Goal: Information Seeking & Learning: Learn about a topic

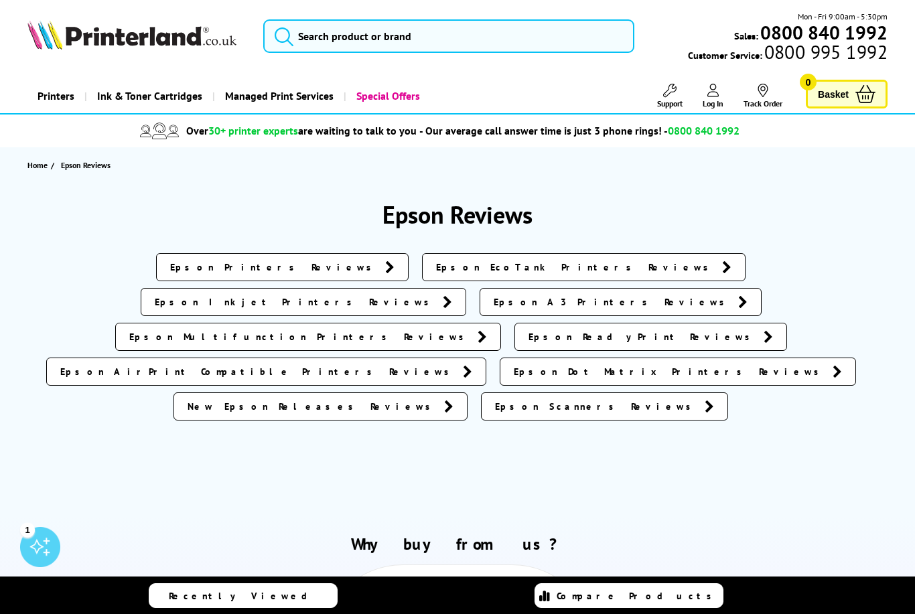
click at [422, 271] on link "Epson EcoTank Printers Reviews" at bounding box center [584, 267] width 324 height 28
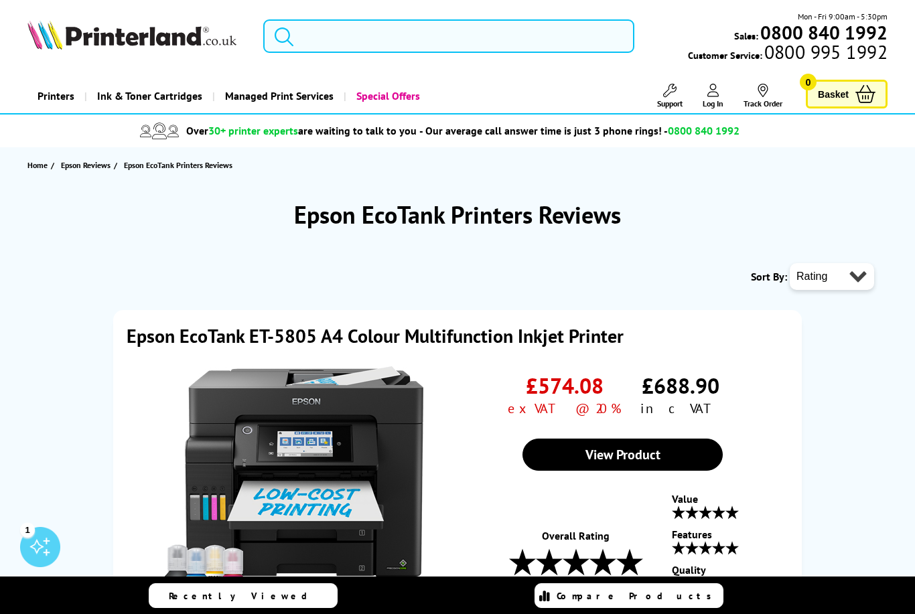
click at [313, 32] on input "search" at bounding box center [448, 35] width 371 height 33
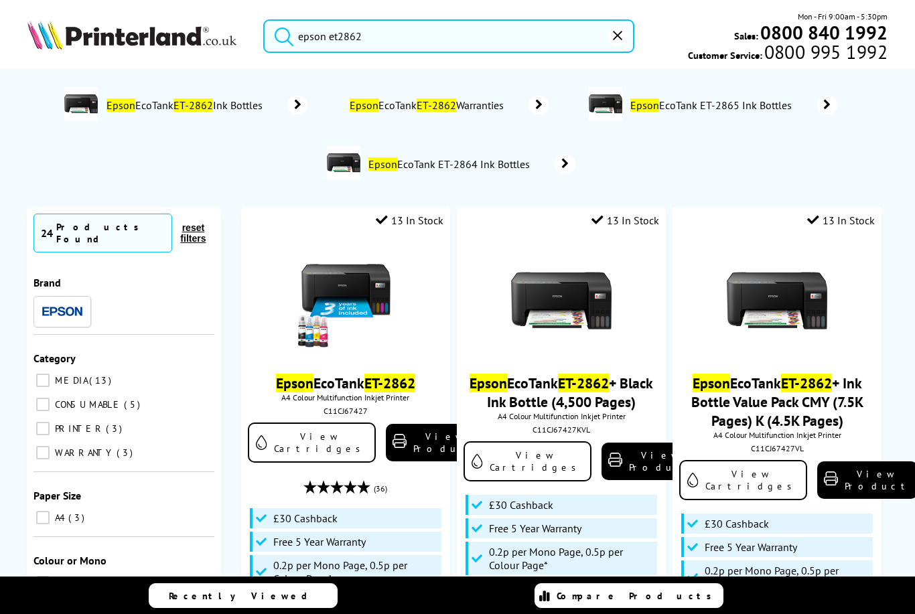
type input "epson et2862"
click at [281, 33] on button "submit" at bounding box center [280, 33] width 33 height 29
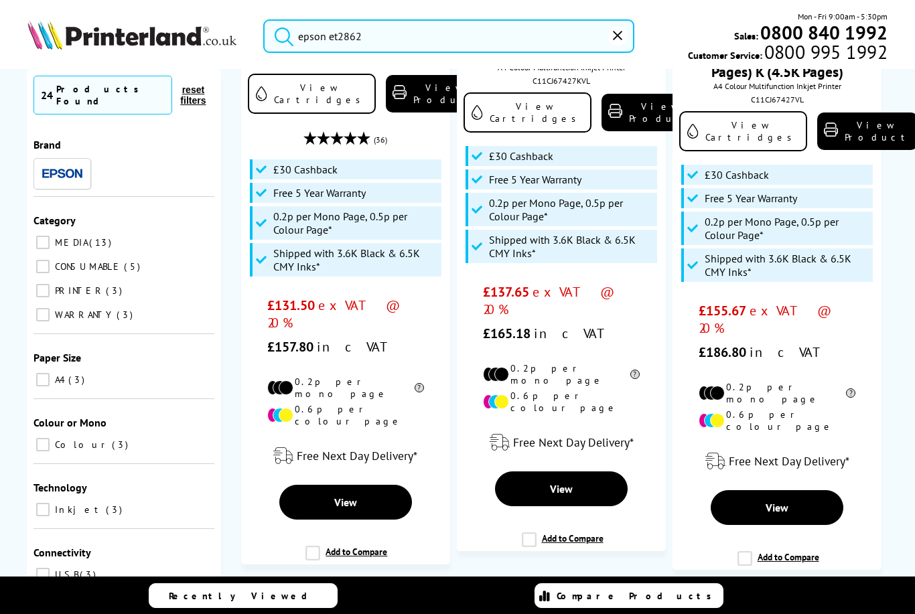
scroll to position [364, 0]
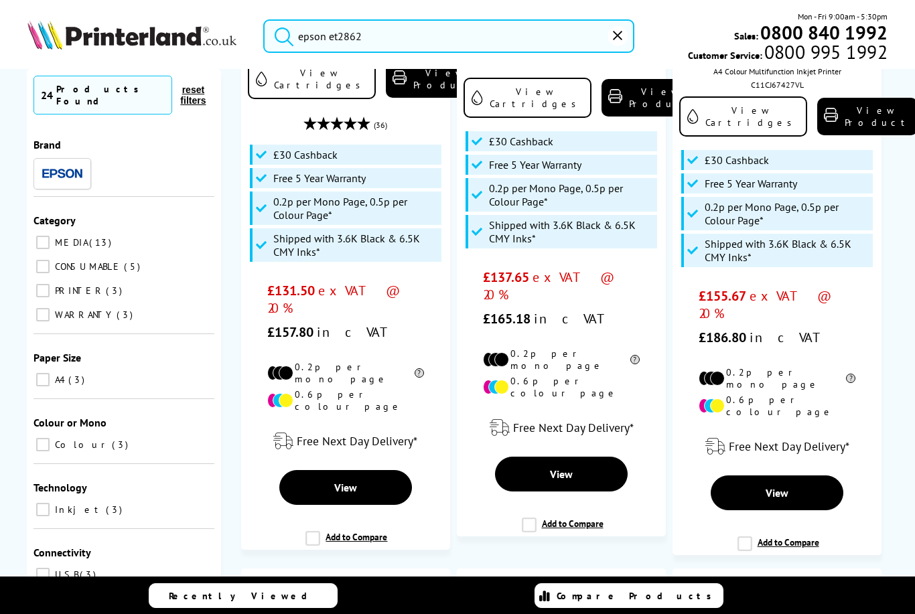
click at [344, 481] on span "View" at bounding box center [345, 487] width 23 height 13
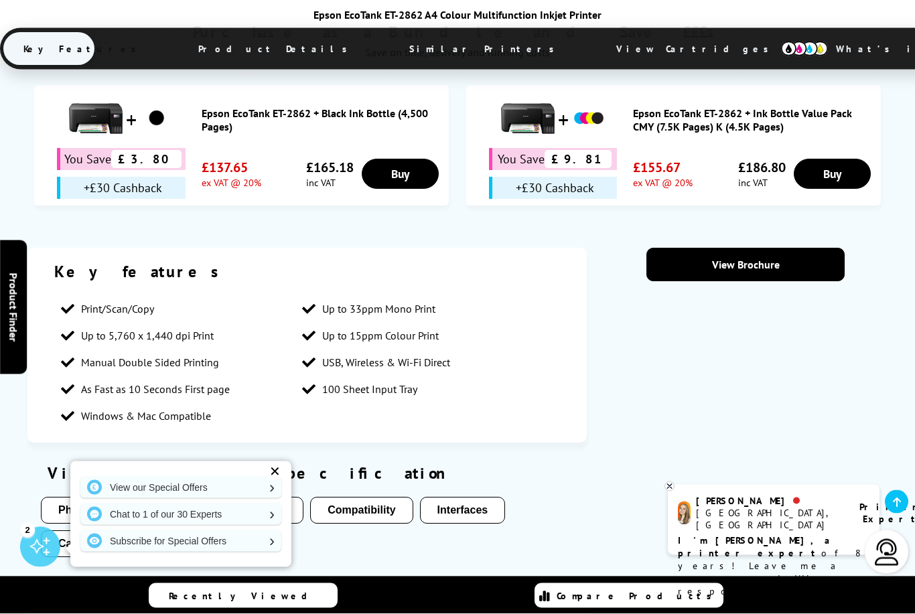
scroll to position [944, 0]
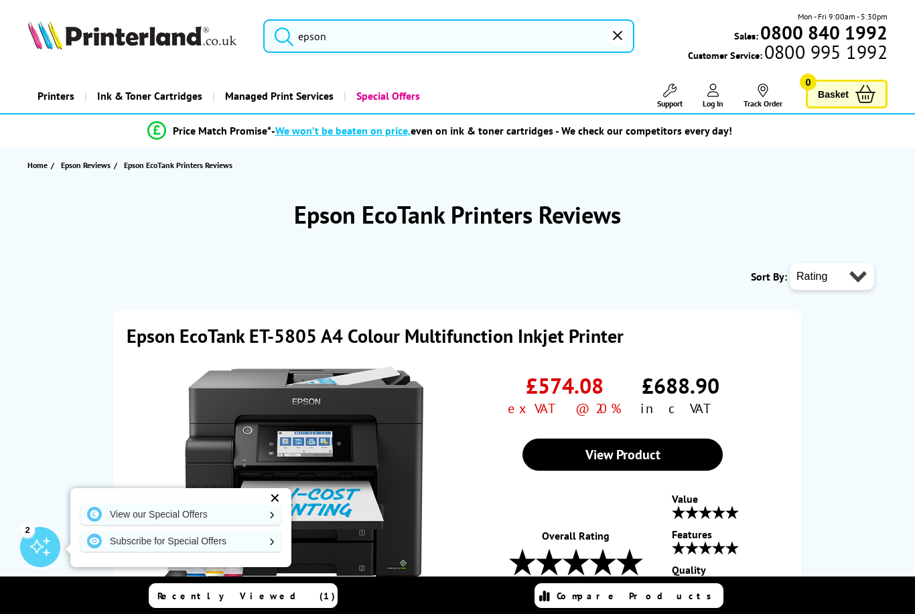
type input "epso"
click at [627, 29] on button "reset" at bounding box center [618, 36] width 20 height 20
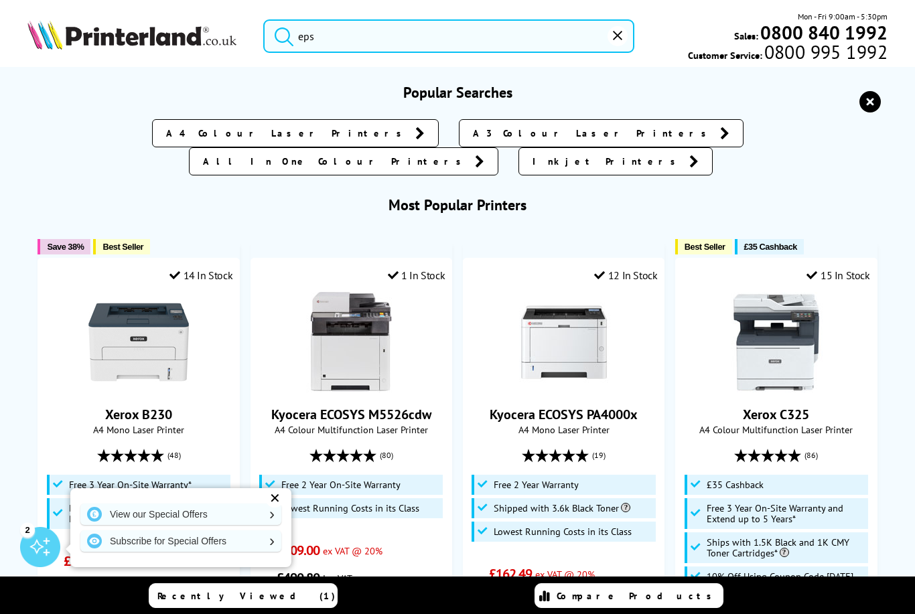
type input "ep"
click at [616, 38] on icon "reset" at bounding box center [617, 35] width 9 height 9
